Goal: Transaction & Acquisition: Subscribe to service/newsletter

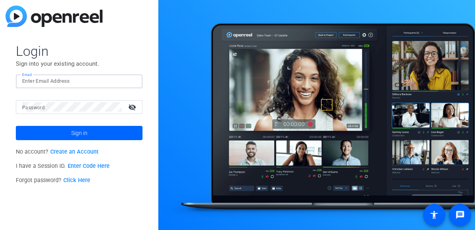
click at [79, 78] on input "Email" at bounding box center [79, 81] width 114 height 10
type input "9"
click at [74, 152] on link "Create an Account" at bounding box center [74, 151] width 48 height 7
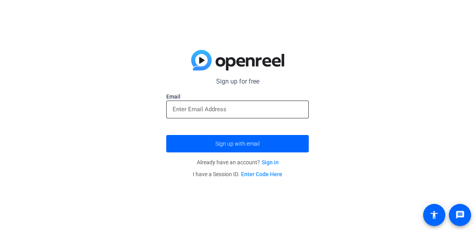
click at [173, 110] on input "email" at bounding box center [238, 110] width 130 height 10
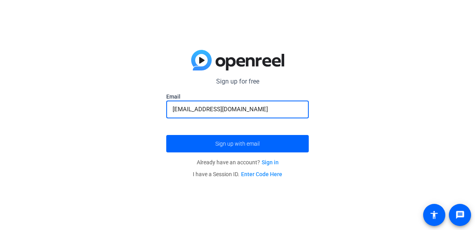
type input "[EMAIL_ADDRESS][DOMAIN_NAME]"
click at [166, 135] on button "Sign up with email" at bounding box center [237, 143] width 143 height 17
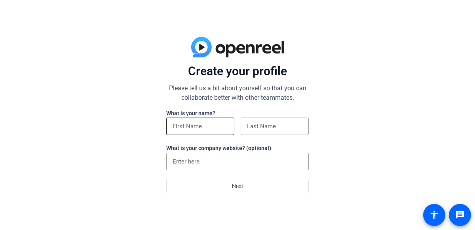
click at [205, 126] on input at bounding box center [200, 127] width 55 height 10
type input "yazan"
click at [272, 129] on input at bounding box center [274, 127] width 55 height 10
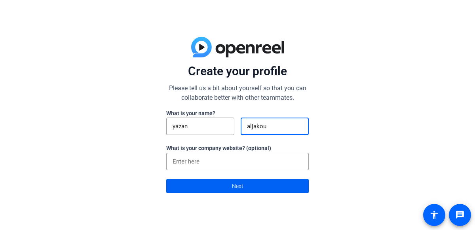
type input "aljakoub"
click button "Next" at bounding box center [237, 186] width 143 height 14
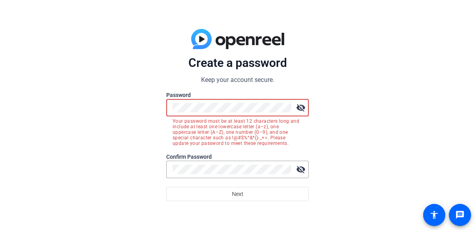
click at [166, 187] on button "Next" at bounding box center [237, 194] width 143 height 14
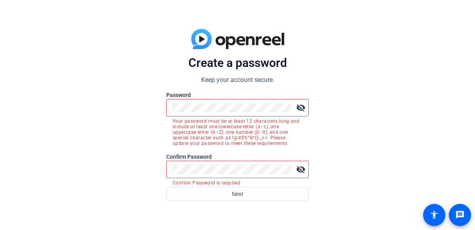
click at [299, 108] on mat-icon "visibility_off" at bounding box center [301, 108] width 16 height 16
click at [299, 108] on mat-icon "visibility" at bounding box center [301, 108] width 16 height 16
click at [304, 105] on mat-icon "visibility_off" at bounding box center [301, 108] width 16 height 16
click at [270, 162] on div at bounding box center [232, 169] width 119 height 17
click at [304, 175] on mat-icon "visibility_off" at bounding box center [301, 170] width 16 height 16
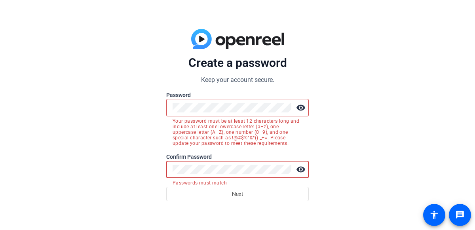
click at [166, 187] on button "Next" at bounding box center [237, 194] width 143 height 14
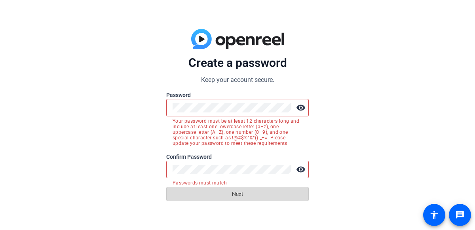
click at [259, 196] on span at bounding box center [238, 193] width 142 height 19
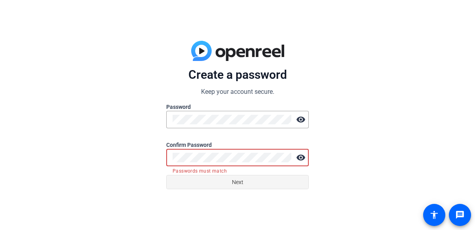
click at [305, 181] on span at bounding box center [238, 182] width 142 height 19
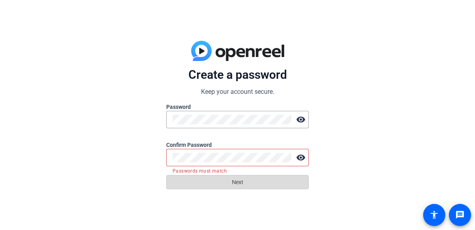
click at [305, 188] on span at bounding box center [238, 182] width 142 height 19
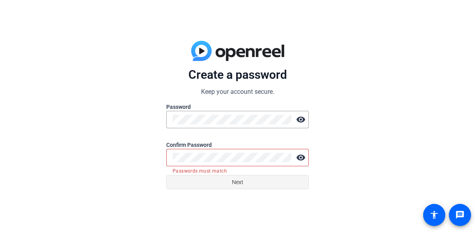
click at [300, 185] on span at bounding box center [238, 182] width 142 height 19
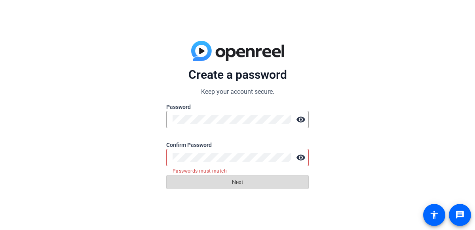
click at [297, 184] on span at bounding box center [238, 182] width 142 height 19
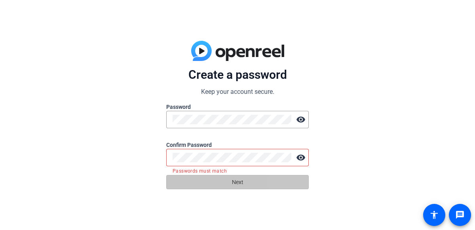
click at [295, 182] on span at bounding box center [238, 182] width 142 height 19
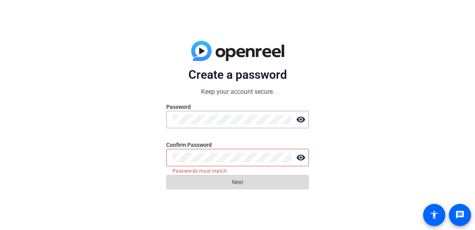
click at [295, 182] on span at bounding box center [238, 182] width 142 height 19
click at [197, 172] on form "Create a password Keep your account secure. Password visibility Confirm Passwor…" at bounding box center [237, 128] width 143 height 122
click at [202, 177] on span at bounding box center [238, 182] width 142 height 19
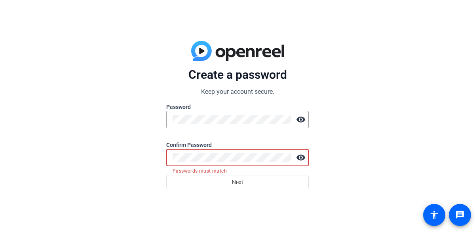
click at [166, 175] on button "Next" at bounding box center [237, 182] width 143 height 14
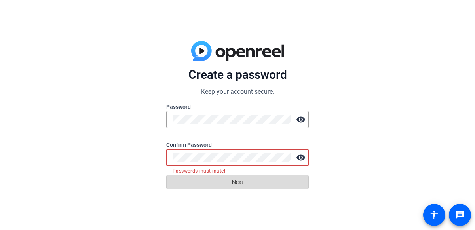
click at [305, 184] on span at bounding box center [238, 182] width 142 height 19
click at [299, 188] on span at bounding box center [238, 182] width 142 height 19
click at [299, 189] on span at bounding box center [238, 182] width 142 height 19
click at [297, 187] on span at bounding box center [238, 182] width 142 height 19
click at [293, 188] on span at bounding box center [238, 182] width 142 height 19
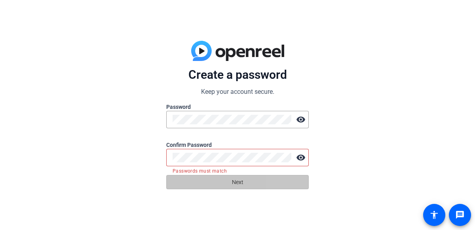
click at [290, 188] on span at bounding box center [238, 182] width 142 height 19
click at [291, 184] on span at bounding box center [238, 182] width 142 height 19
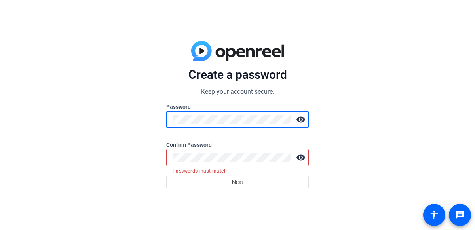
click at [166, 175] on button "Next" at bounding box center [237, 182] width 143 height 14
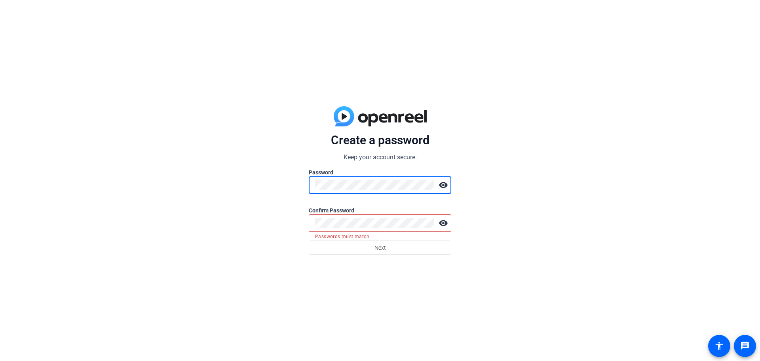
click at [309, 230] on button "Next" at bounding box center [380, 247] width 143 height 14
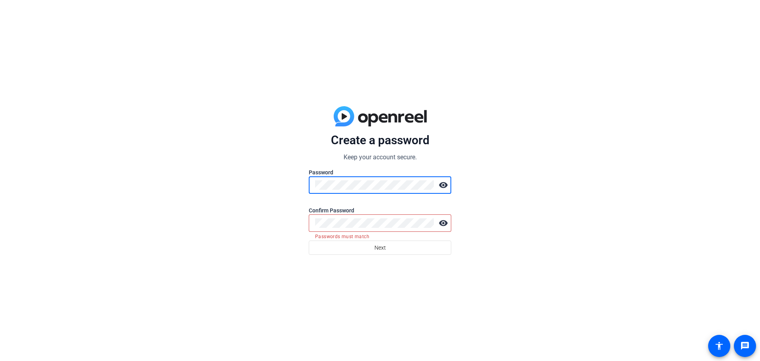
click at [309, 230] on button "Next" at bounding box center [380, 247] width 143 height 14
drag, startPoint x: 501, startPoint y: 268, endPoint x: 506, endPoint y: 266, distance: 5.8
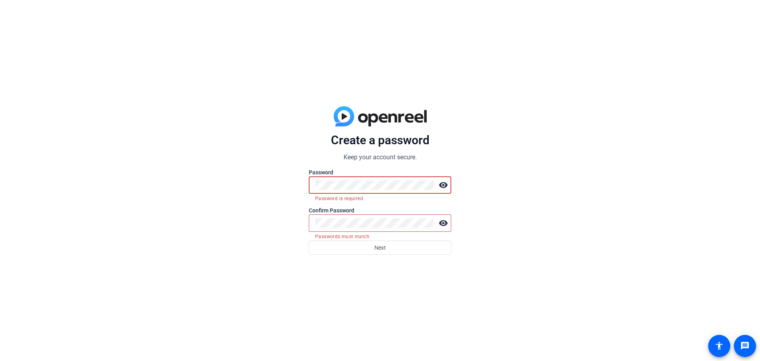
click at [475, 230] on div "Create a password Keep your account secure. Password visibility Password is req…" at bounding box center [380, 180] width 760 height 361
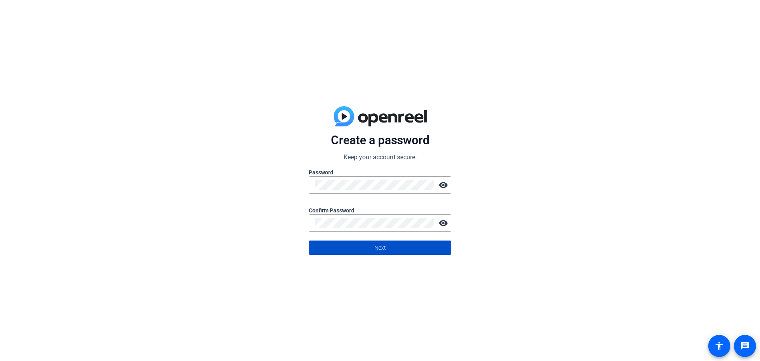
drag, startPoint x: 411, startPoint y: 251, endPoint x: 419, endPoint y: 246, distance: 8.9
click at [419, 230] on span at bounding box center [380, 247] width 142 height 19
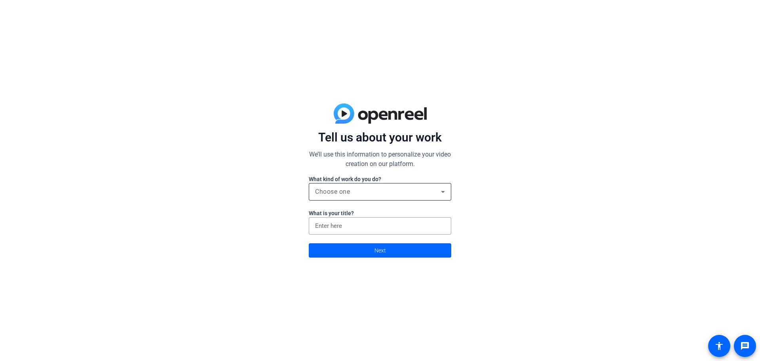
click at [433, 185] on div "Choose one" at bounding box center [380, 191] width 130 height 17
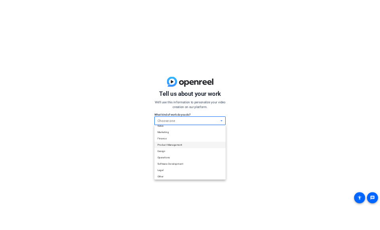
scroll to position [24, 0]
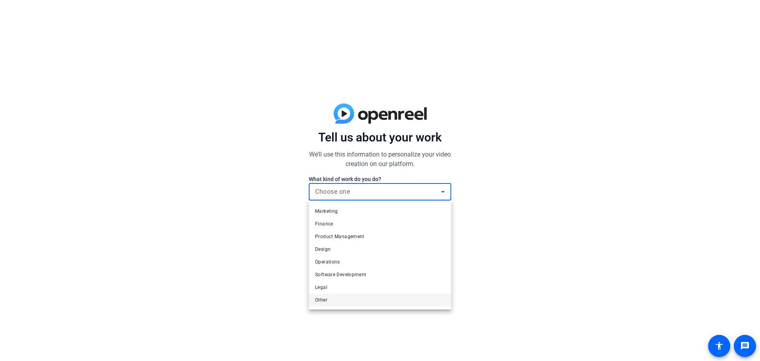
click at [369, 230] on mat-option "Other" at bounding box center [380, 299] width 143 height 13
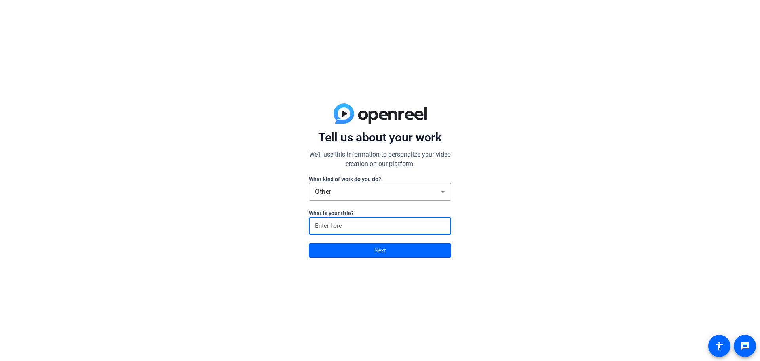
click at [380, 227] on input at bounding box center [380, 226] width 130 height 10
type input "i"
click button "Next" at bounding box center [380, 250] width 143 height 14
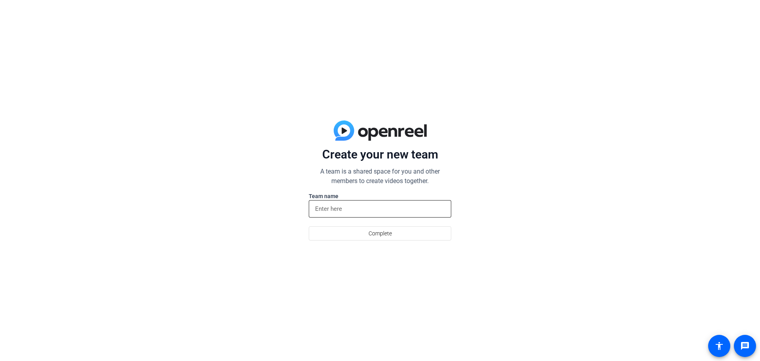
drag, startPoint x: 304, startPoint y: 285, endPoint x: 330, endPoint y: 217, distance: 73.0
click at [308, 230] on div "Create your new team A team is a shared space for you and other members to crea…" at bounding box center [380, 180] width 760 height 361
drag, startPoint x: 355, startPoint y: 211, endPoint x: 354, endPoint y: 218, distance: 6.9
click at [355, 214] on div at bounding box center [380, 208] width 130 height 17
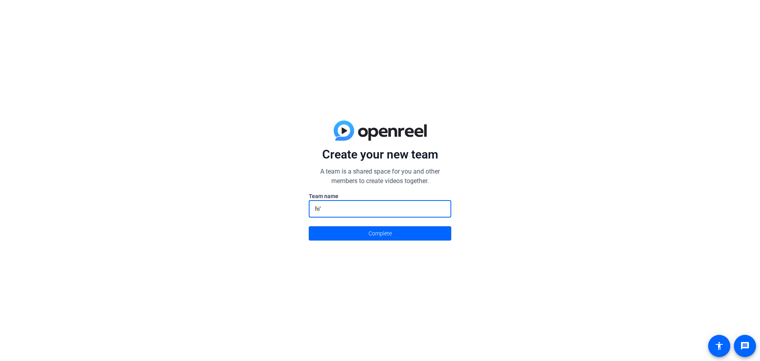
type input "hi'"
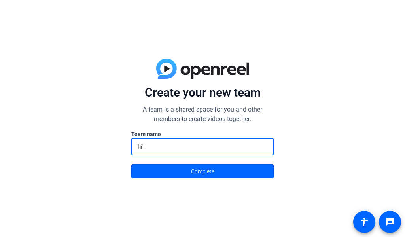
click at [131, 164] on button "Complete" at bounding box center [202, 171] width 143 height 14
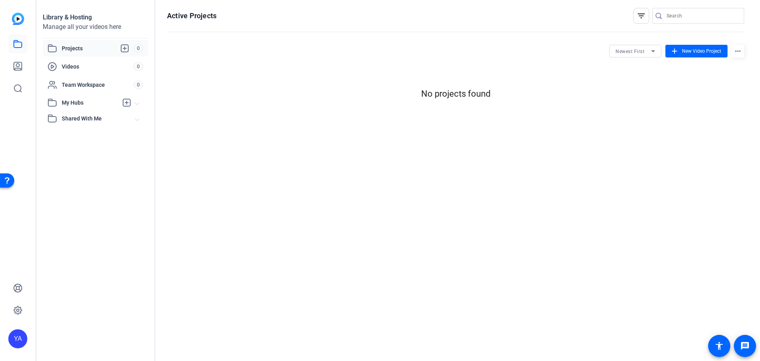
click at [21, 337] on div "YA" at bounding box center [17, 338] width 19 height 19
click at [90, 335] on mat-icon "logout" at bounding box center [95, 332] width 10 height 10
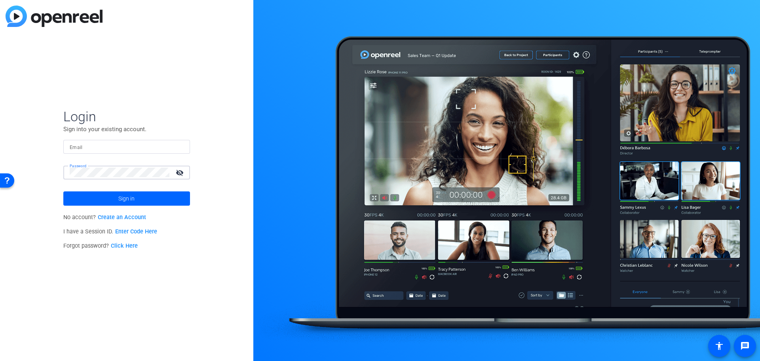
click at [63, 191] on button "Sign in" at bounding box center [126, 198] width 127 height 14
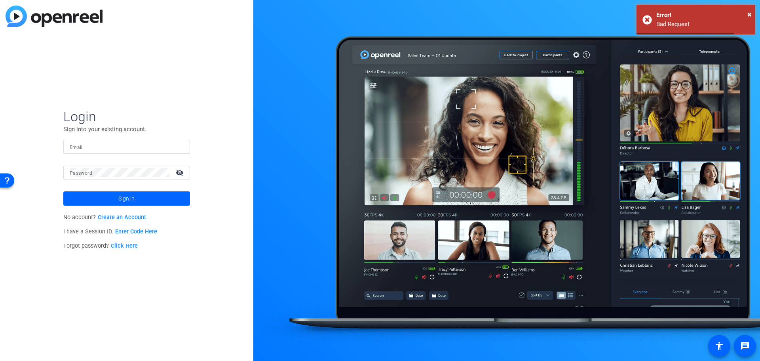
click at [83, 150] on input "Email" at bounding box center [127, 147] width 114 height 10
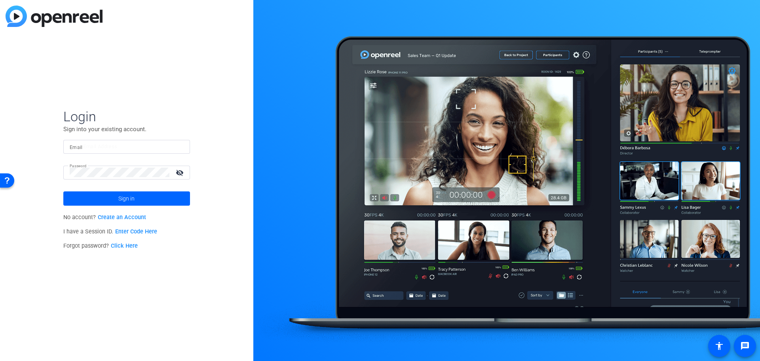
drag, startPoint x: 140, startPoint y: 152, endPoint x: 144, endPoint y: 147, distance: 6.8
click at [144, 148] on div at bounding box center [127, 147] width 114 height 14
click at [144, 147] on input "Email" at bounding box center [127, 147] width 114 height 10
type input "0"
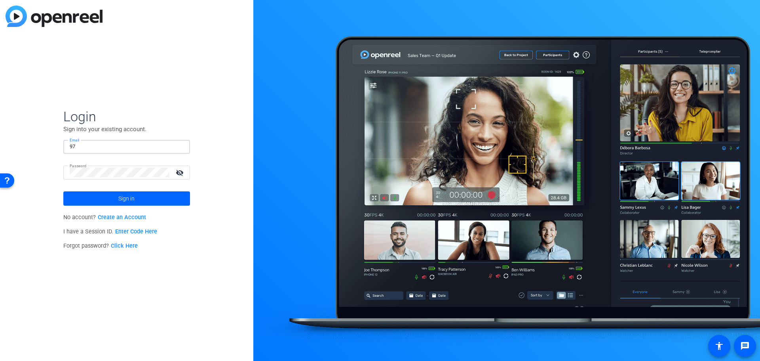
type input "9"
click at [84, 169] on div "Password visibility_off" at bounding box center [130, 172] width 120 height 14
click at [177, 174] on mat-icon "visibility_off" at bounding box center [180, 172] width 19 height 11
click at [178, 173] on mat-icon "visibility" at bounding box center [180, 172] width 19 height 11
click at [173, 171] on mat-icon "visibility_off" at bounding box center [180, 172] width 19 height 11
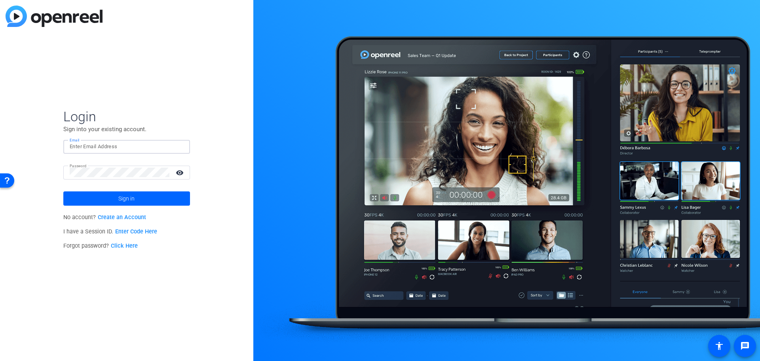
click at [161, 148] on input "Email" at bounding box center [127, 147] width 114 height 10
type input "9717063@ecasd.us"
click at [105, 198] on form "Login Sign into your existing account. Email 9717063@ecasd.us Password visibili…" at bounding box center [126, 156] width 127 height 97
click at [72, 178] on div at bounding box center [120, 172] width 100 height 14
click at [108, 175] on div "Password visibility" at bounding box center [126, 172] width 127 height 14
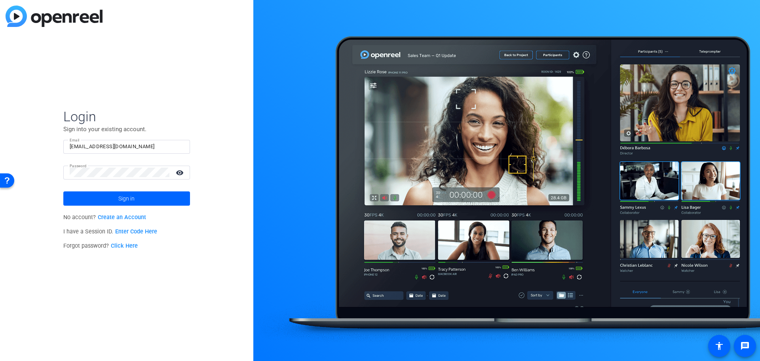
click at [68, 171] on div "Password visibility" at bounding box center [126, 172] width 127 height 14
drag, startPoint x: 68, startPoint y: 171, endPoint x: 110, endPoint y: 178, distance: 42.4
click at [110, 178] on div "Password visibility" at bounding box center [126, 172] width 127 height 14
click at [28, 160] on div "Login Sign into your existing account. Email 9717063@ecasd.us Password visibili…" at bounding box center [126, 180] width 253 height 361
drag, startPoint x: 565, startPoint y: 23, endPoint x: 591, endPoint y: 31, distance: 27.7
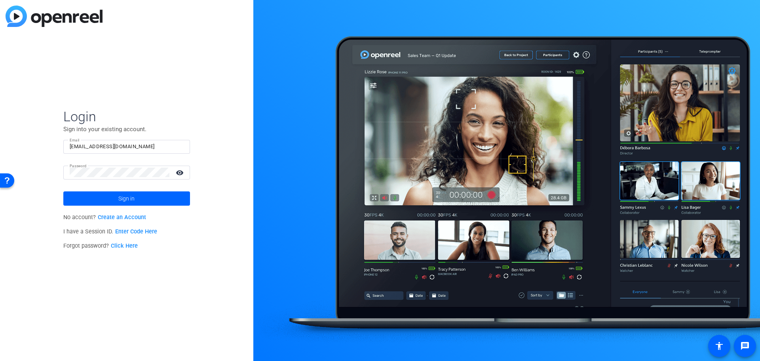
click at [572, 26] on div at bounding box center [506, 180] width 507 height 361
click at [103, 205] on span at bounding box center [126, 198] width 127 height 19
click at [168, 194] on span at bounding box center [126, 198] width 127 height 19
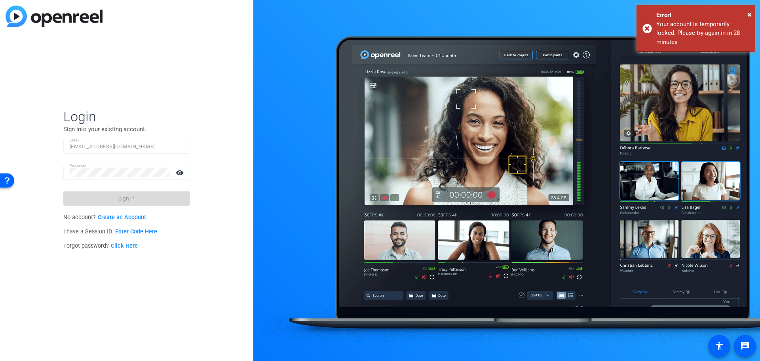
click at [168, 194] on span at bounding box center [126, 198] width 127 height 19
click at [163, 196] on span at bounding box center [126, 198] width 127 height 19
